Goal: Book appointment/travel/reservation

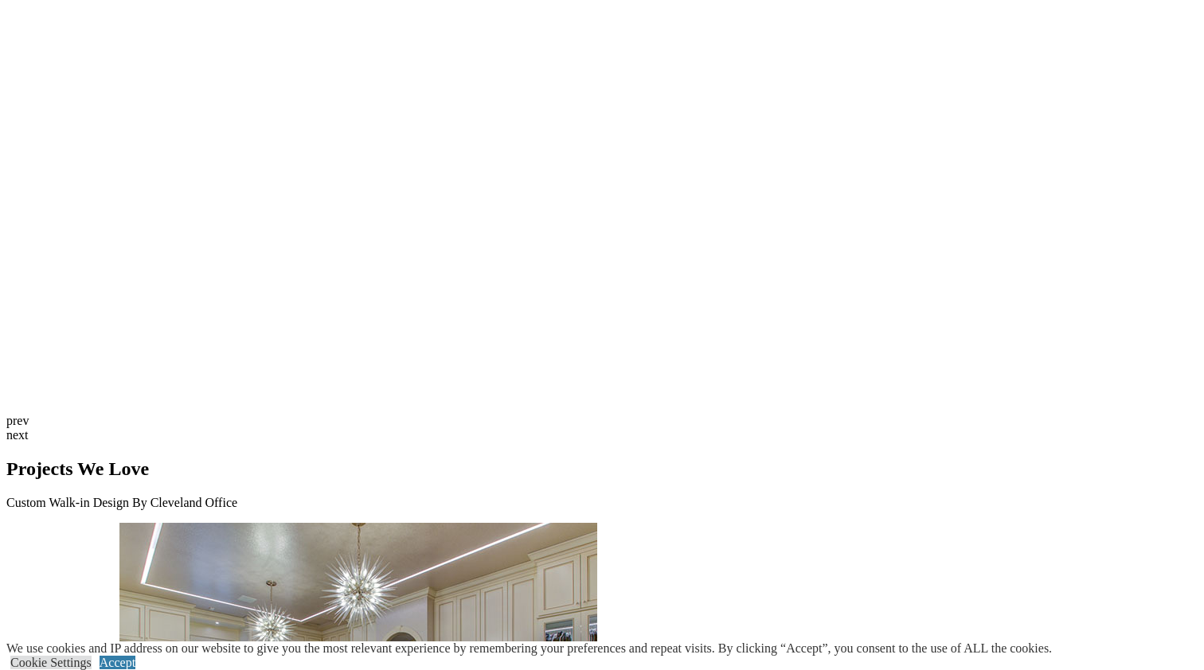
scroll to position [3850, 0]
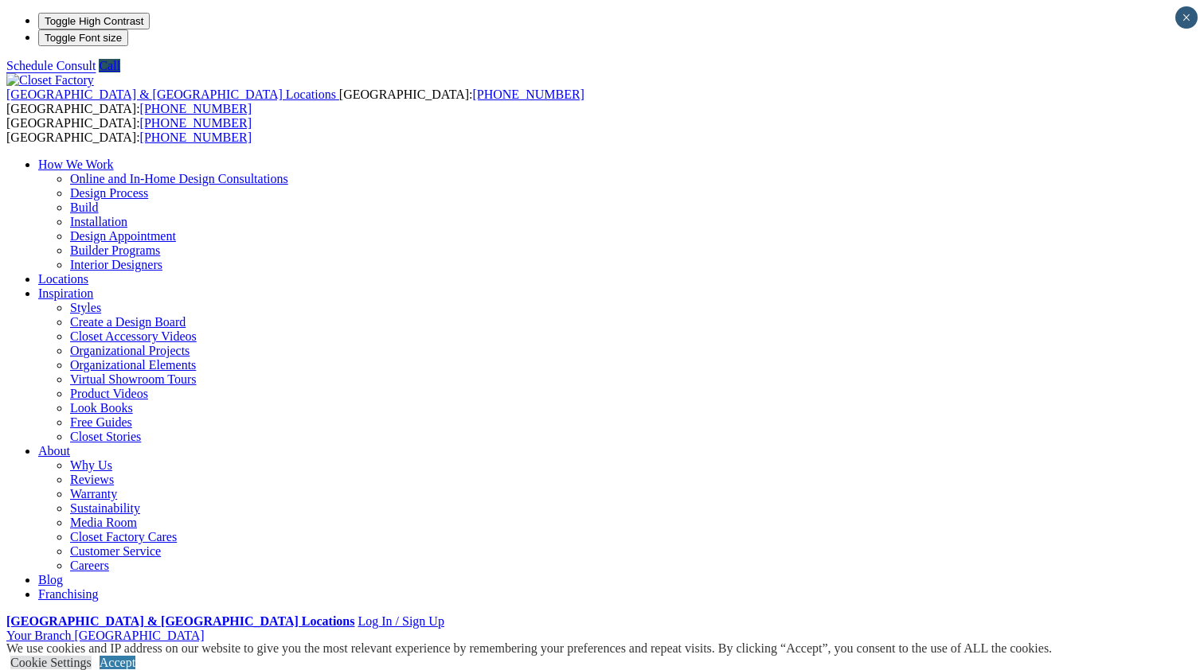
click at [135, 656] on link "Accept" at bounding box center [118, 663] width 36 height 14
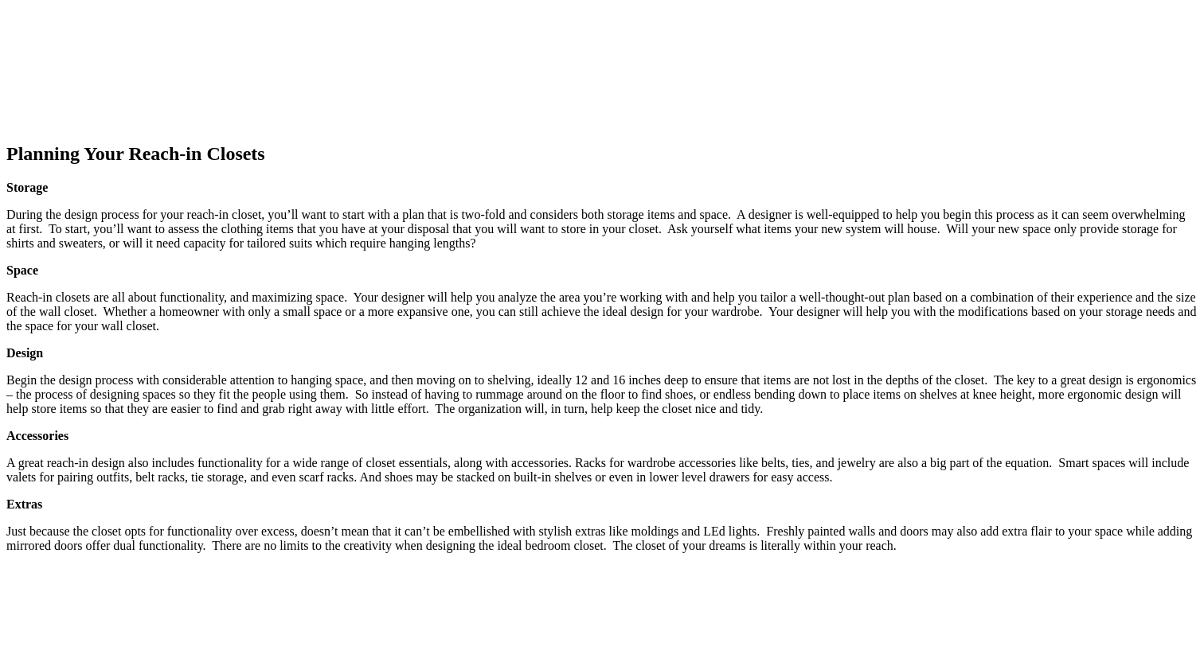
scroll to position [1943, 0]
